Goal: Task Accomplishment & Management: Use online tool/utility

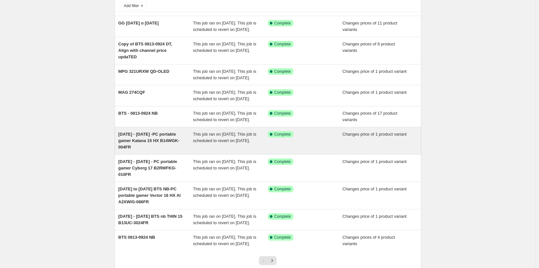
scroll to position [97, 0]
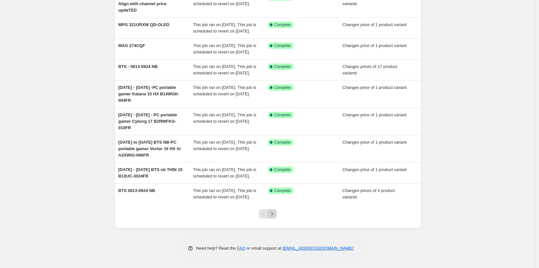
click at [278, 229] on div at bounding box center [268, 217] width 26 height 25
click at [275, 218] on icon "Next" at bounding box center [272, 214] width 6 height 6
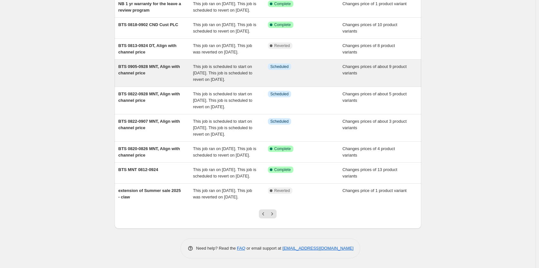
scroll to position [116, 0]
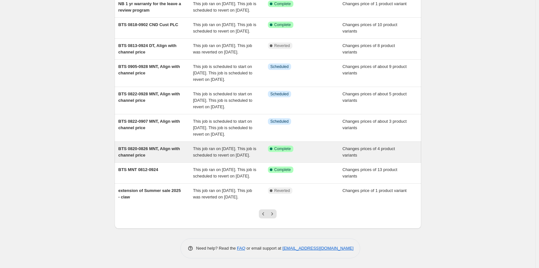
click at [169, 159] on div "BTS 0820-0826 MNT, Align with channel price" at bounding box center [155, 152] width 75 height 13
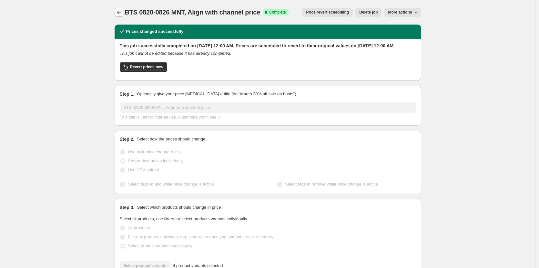
click at [118, 9] on icon "Price change jobs" at bounding box center [119, 12] width 6 height 6
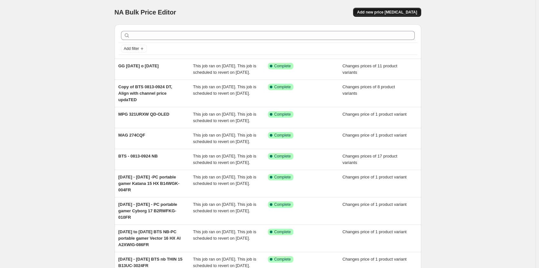
click at [406, 10] on span "Add new price [MEDICAL_DATA]" at bounding box center [387, 12] width 60 height 5
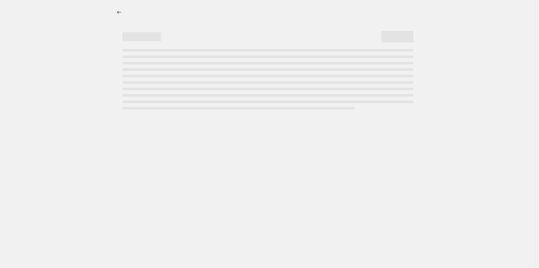
select select "percentage"
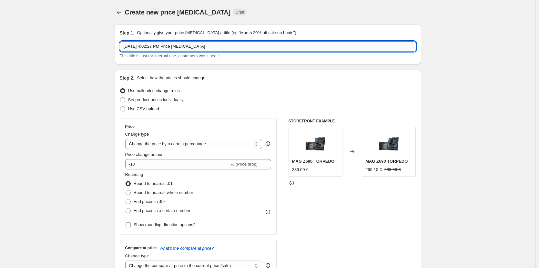
click at [177, 45] on input "[DATE] 4:02:27 PM Price [MEDICAL_DATA]" at bounding box center [268, 46] width 296 height 10
click at [198, 47] on input "[DATE] 4:02:27 PM Price [MEDICAL_DATA]" at bounding box center [268, 46] width 296 height 10
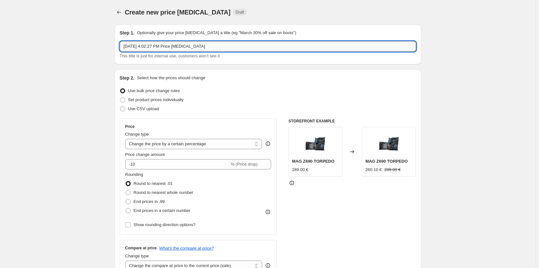
drag, startPoint x: 197, startPoint y: 46, endPoint x: 140, endPoint y: 48, distance: 56.8
click at [140, 48] on input "[DATE] 4:02:27 PM Price [MEDICAL_DATA]" at bounding box center [268, 46] width 296 height 10
type input "[DATE] to [DATE] Align with AMZ"
click at [177, 101] on span "Set product prices individually" at bounding box center [156, 99] width 56 height 5
click at [120, 98] on input "Set product prices individually" at bounding box center [120, 97] width 0 height 0
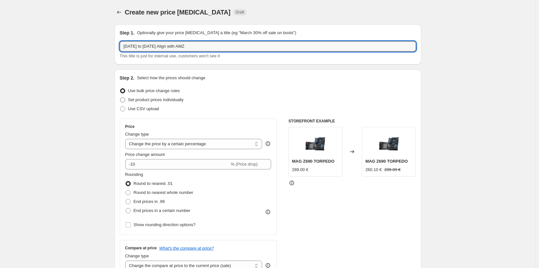
radio input "true"
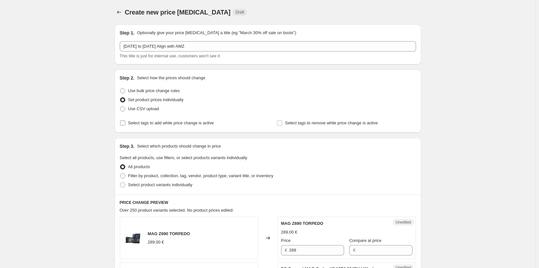
click at [151, 125] on span "Select tags to add while price change is active" at bounding box center [171, 123] width 86 height 5
click at [125, 125] on input "Select tags to add while price change is active" at bounding box center [122, 123] width 5 height 5
checkbox input "true"
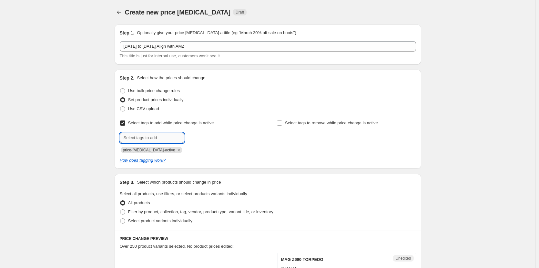
click at [159, 137] on input "text" at bounding box center [152, 138] width 65 height 10
type input "bts-25-mnt"
click at [209, 135] on button "Add bts-25-mnt" at bounding box center [204, 137] width 36 height 9
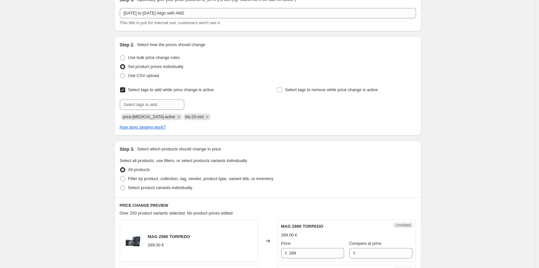
scroll to position [65, 0]
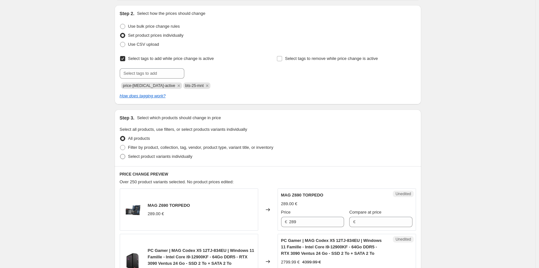
click at [185, 159] on span "Select product variants individually" at bounding box center [160, 157] width 64 height 6
click at [120, 155] on input "Select product variants individually" at bounding box center [120, 154] width 0 height 0
radio input "true"
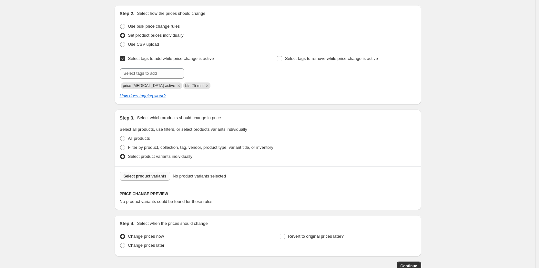
click at [153, 176] on span "Select product variants" at bounding box center [145, 176] width 43 height 5
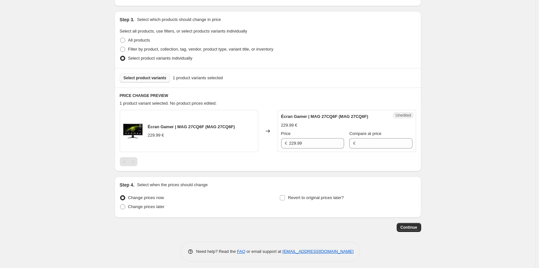
scroll to position [166, 0]
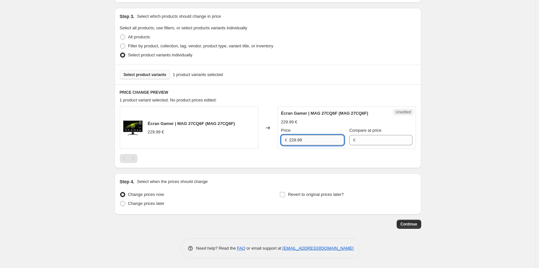
click at [327, 141] on input "229.99" at bounding box center [316, 140] width 55 height 10
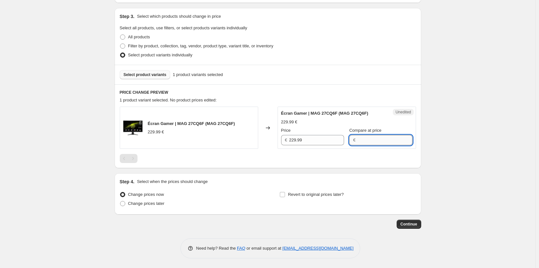
paste input "229.99"
type input "229.99"
click at [310, 146] on input "229.99" at bounding box center [316, 140] width 55 height 10
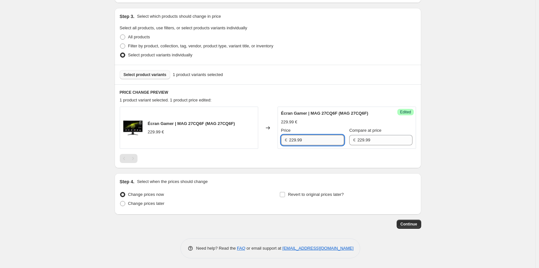
click at [311, 145] on input "229.99" at bounding box center [316, 140] width 55 height 10
type input "169.99"
click at [313, 163] on div at bounding box center [268, 158] width 296 height 9
click at [301, 191] on label "Revert to original prices later?" at bounding box center [311, 194] width 64 height 9
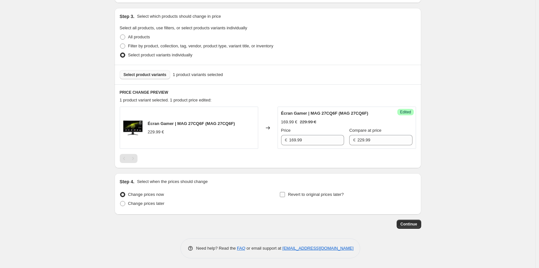
click at [285, 192] on input "Revert to original prices later?" at bounding box center [282, 194] width 5 height 5
checkbox input "true"
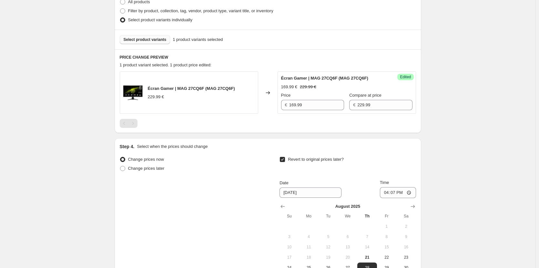
scroll to position [263, 0]
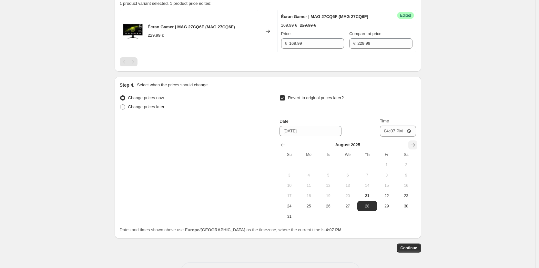
click at [413, 148] on icon "Show next month, September 2025" at bounding box center [413, 145] width 6 height 6
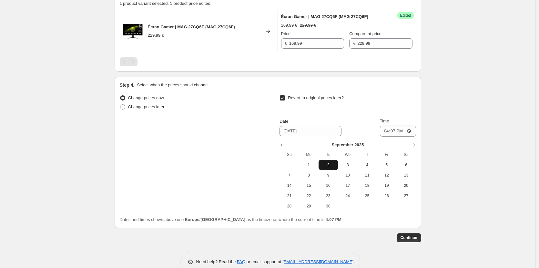
click at [327, 165] on span "2" at bounding box center [328, 165] width 14 height 5
type input "[DATE]"
click at [385, 130] on input "16:07" at bounding box center [398, 131] width 36 height 11
type input "23:59"
click at [456, 167] on div "Create new price [MEDICAL_DATA]. This page is ready Create new price [MEDICAL_D…" at bounding box center [267, 9] width 535 height 545
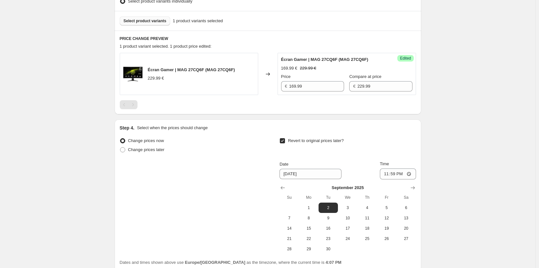
scroll to position [277, 0]
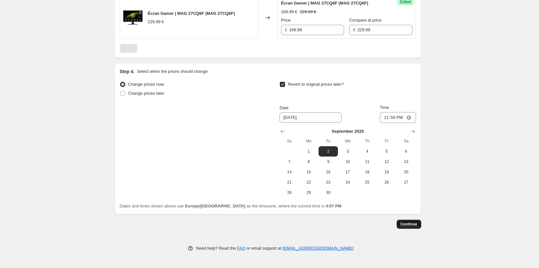
click at [412, 226] on span "Continue" at bounding box center [408, 224] width 17 height 5
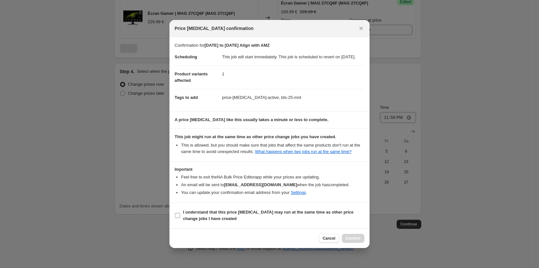
click at [329, 218] on b "I understand that this price [MEDICAL_DATA] may run at the same time as other p…" at bounding box center [268, 215] width 170 height 11
click at [180, 218] on input "I understand that this price [MEDICAL_DATA] may run at the same time as other p…" at bounding box center [177, 215] width 5 height 5
checkbox input "true"
click at [347, 241] on span "Confirm" at bounding box center [353, 238] width 15 height 5
